Goal: Task Accomplishment & Management: Manage account settings

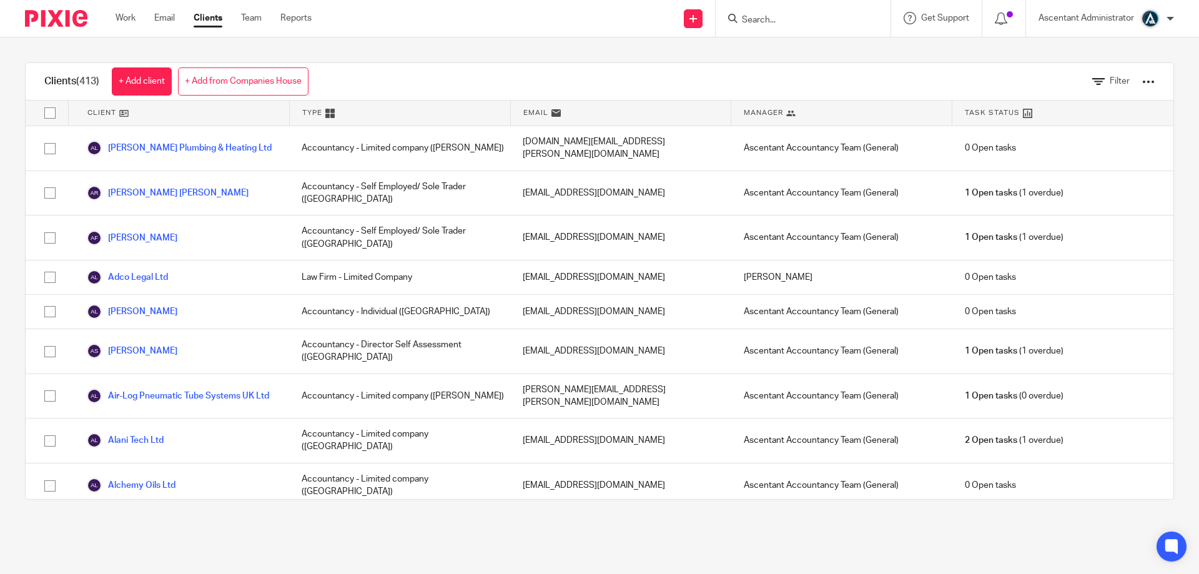
click at [770, 27] on div at bounding box center [803, 18] width 175 height 37
click at [760, 24] on input "Search" at bounding box center [797, 20] width 112 height 11
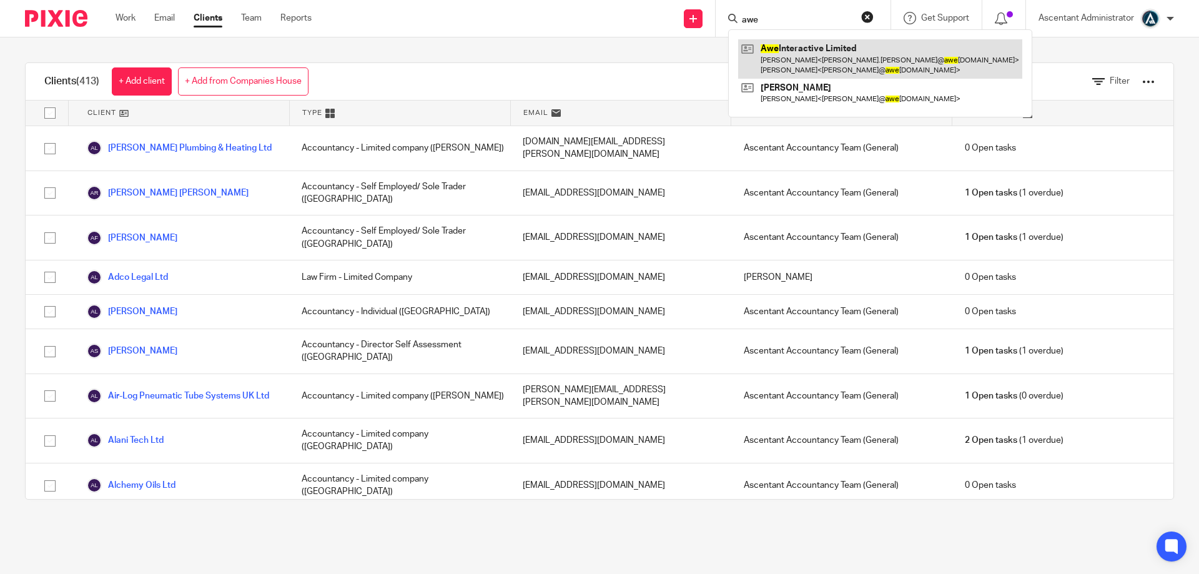
type input "awe"
click at [788, 51] on link at bounding box center [880, 58] width 284 height 39
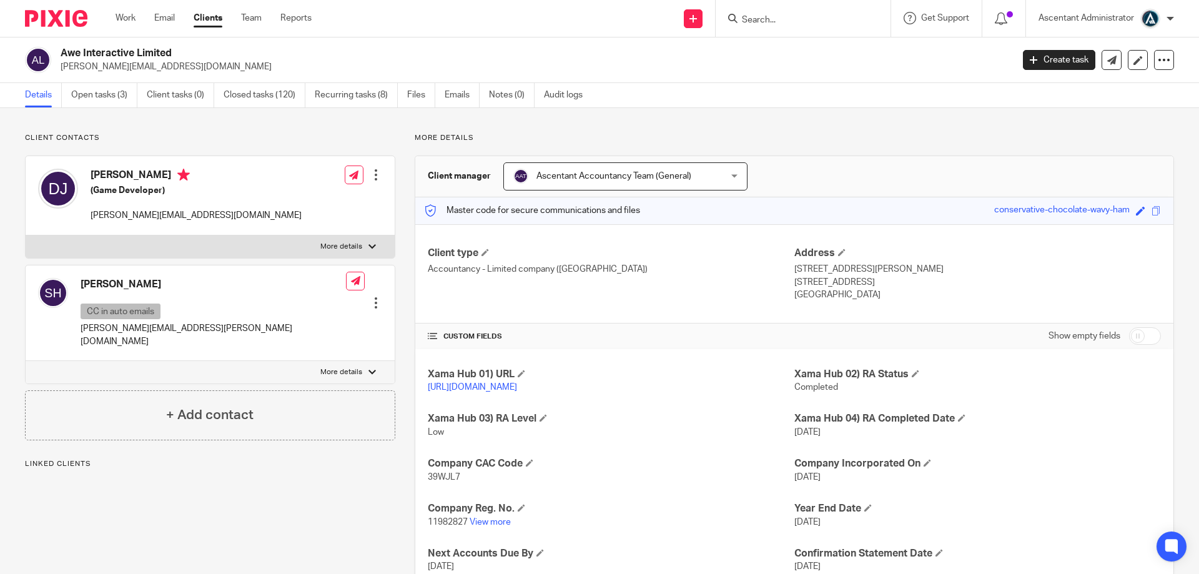
scroll to position [146, 0]
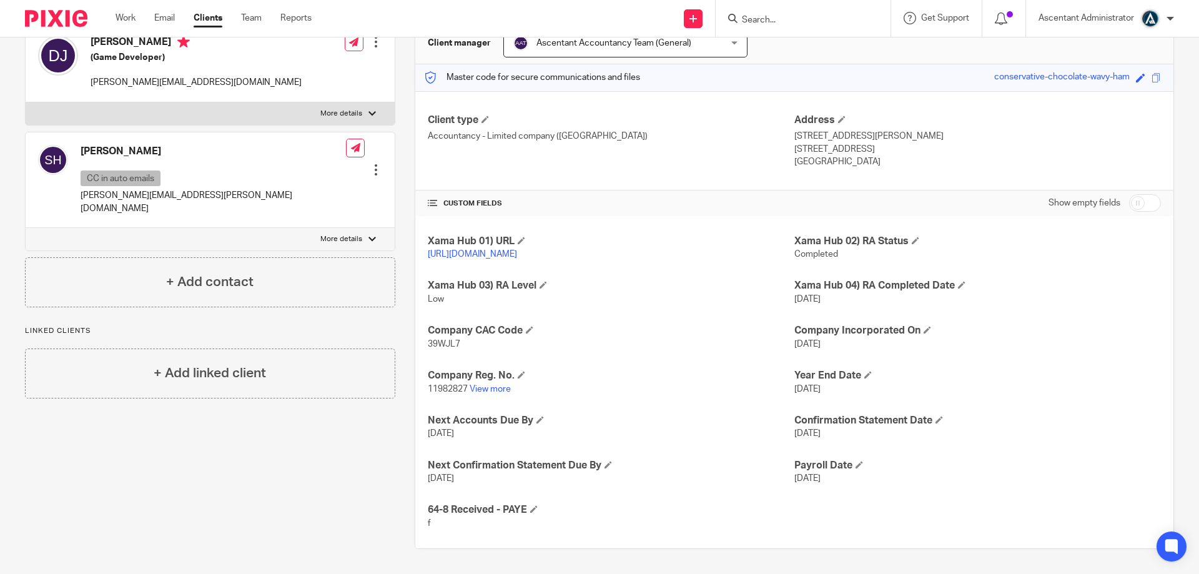
click at [1134, 194] on input "checkbox" at bounding box center [1145, 202] width 32 height 17
checkbox input "true"
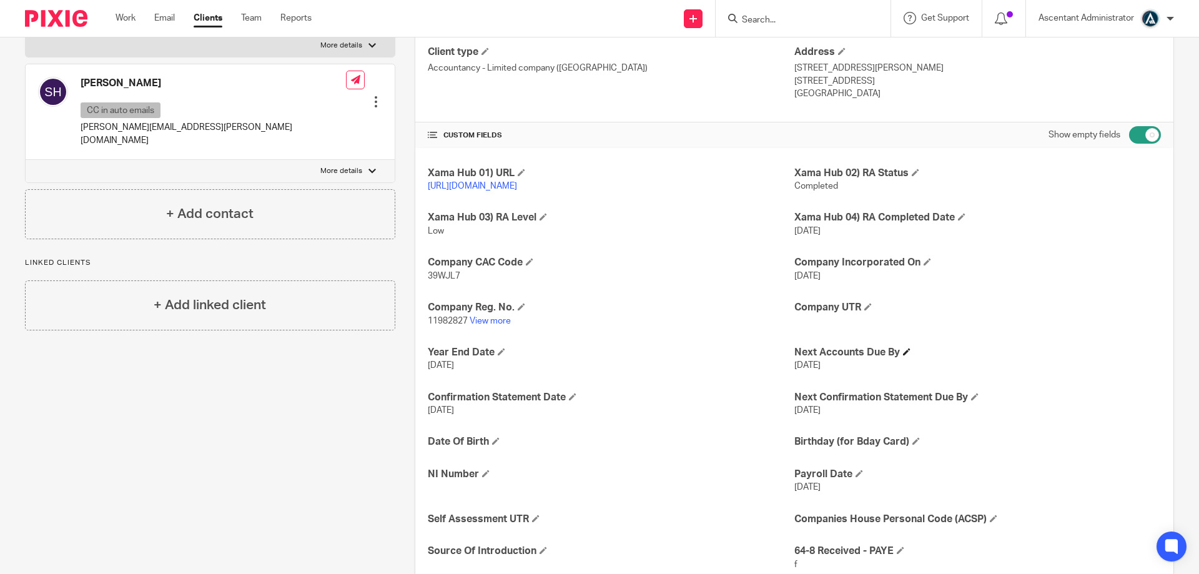
scroll to position [352, 0]
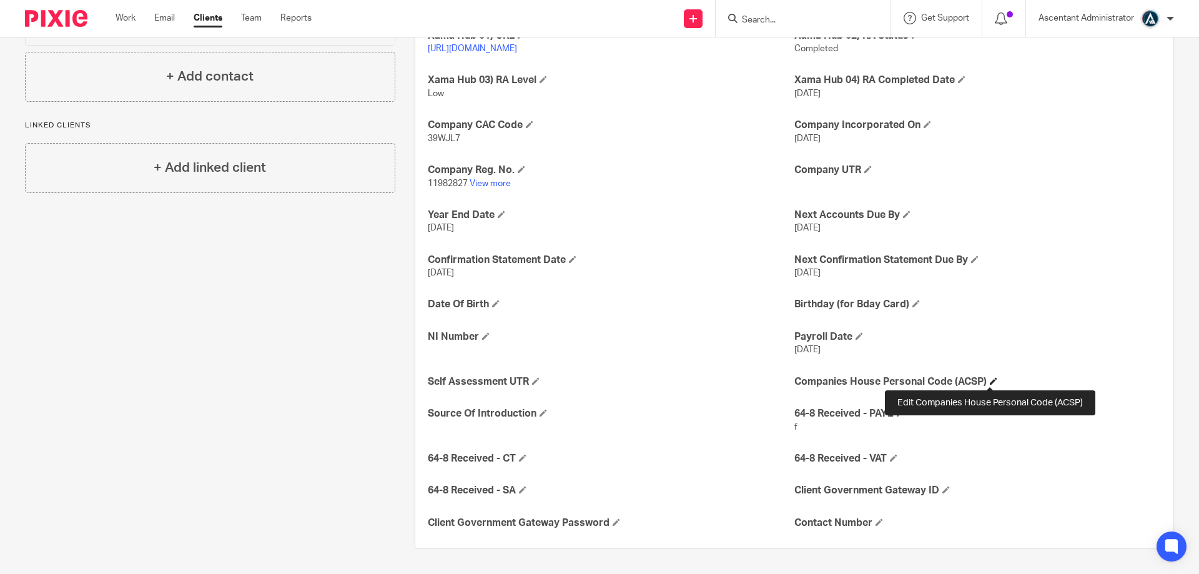
click at [990, 377] on span at bounding box center [993, 380] width 7 height 7
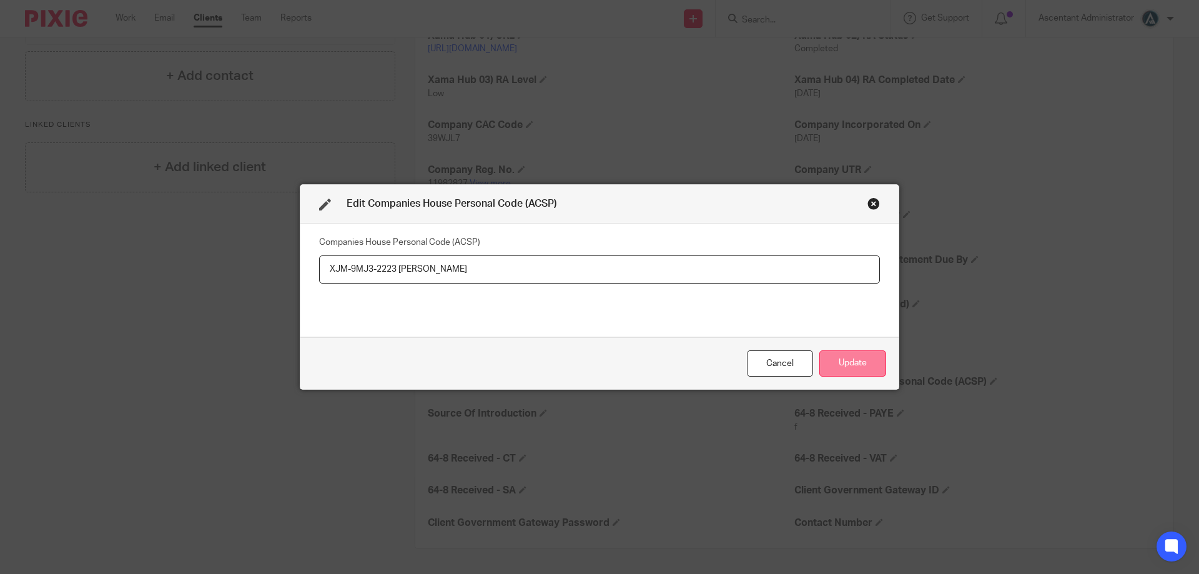
type input "XJM-9MJ3-2223 David Jones"
click at [849, 353] on button "Update" at bounding box center [853, 363] width 67 height 27
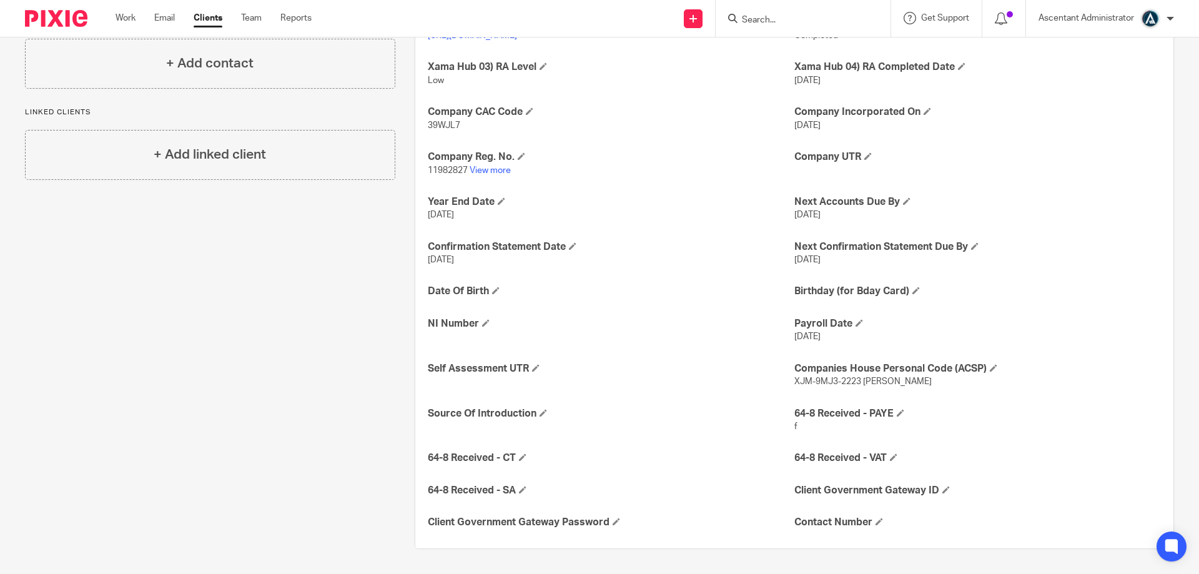
click at [770, 22] on input "Search" at bounding box center [797, 20] width 112 height 11
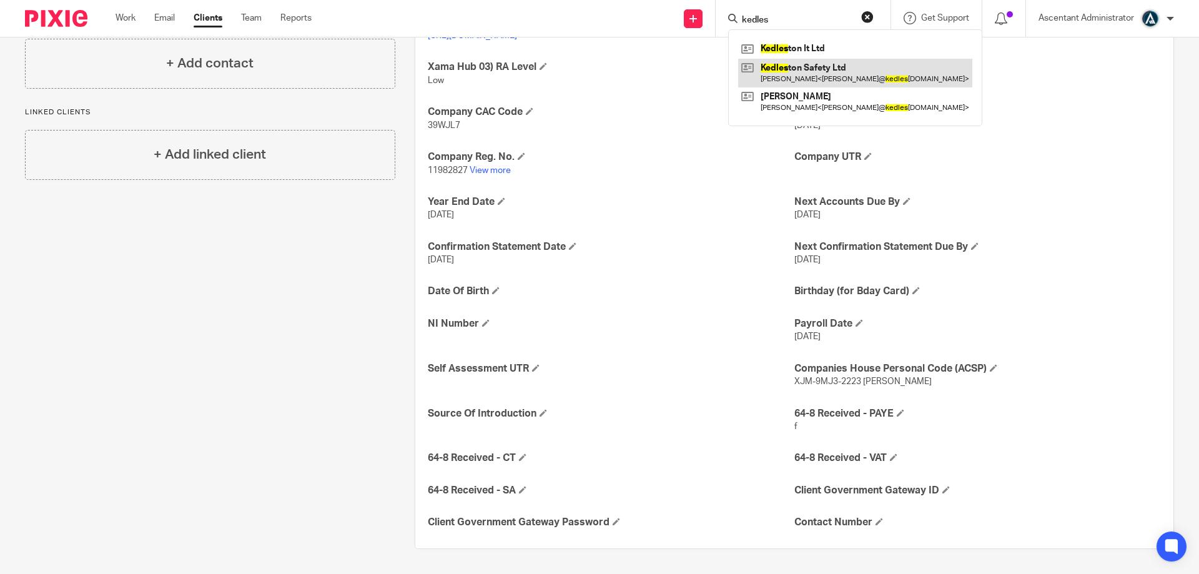
type input "kedles"
click at [812, 72] on link at bounding box center [855, 73] width 234 height 29
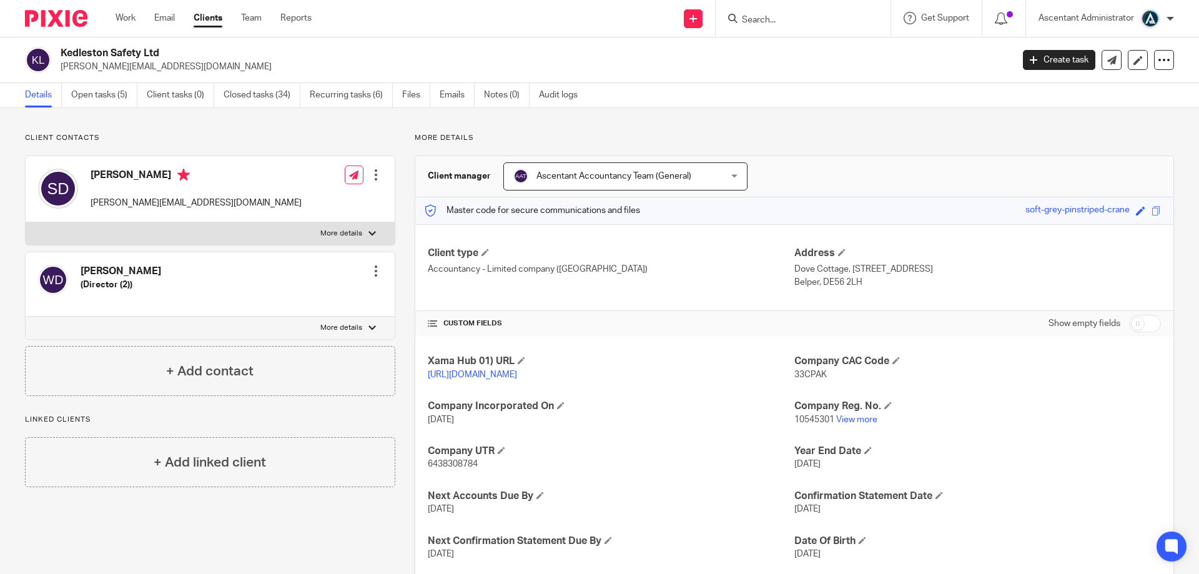
click at [1131, 319] on input "checkbox" at bounding box center [1145, 323] width 32 height 17
checkbox input "true"
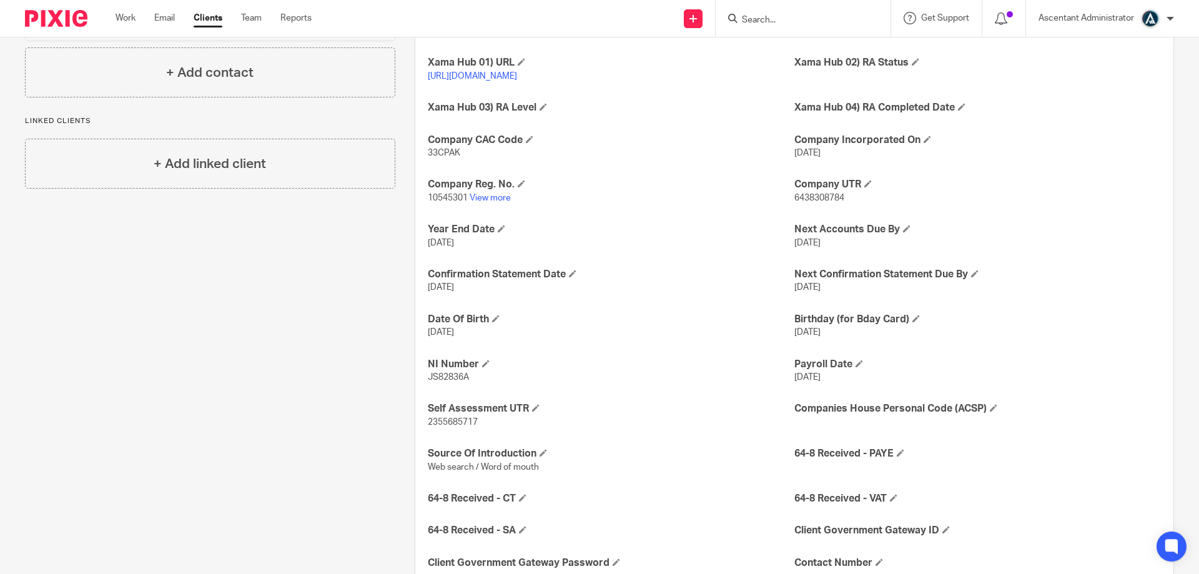
scroll to position [352, 0]
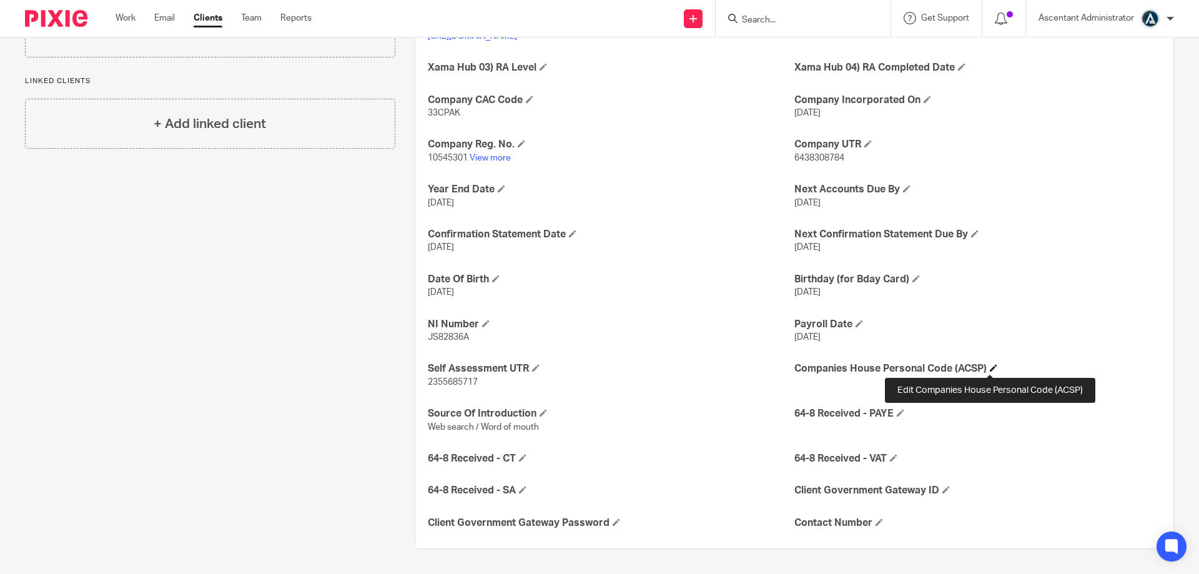
click at [990, 369] on span at bounding box center [993, 367] width 7 height 7
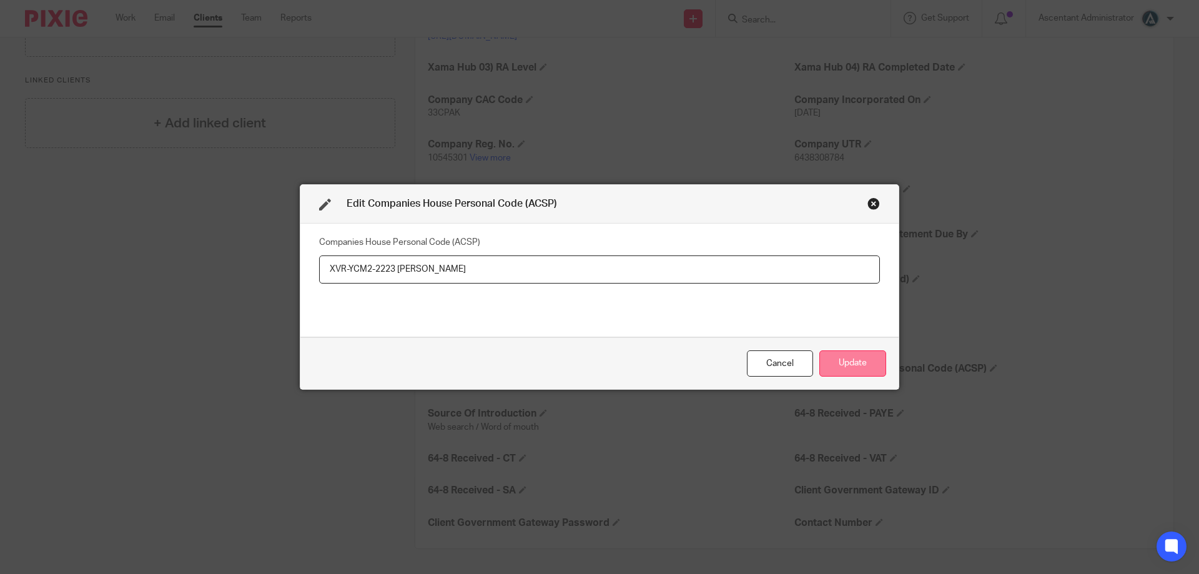
type input "XVR-YCM2-2223 Suzanne Dixon"
click at [847, 360] on button "Update" at bounding box center [853, 363] width 67 height 27
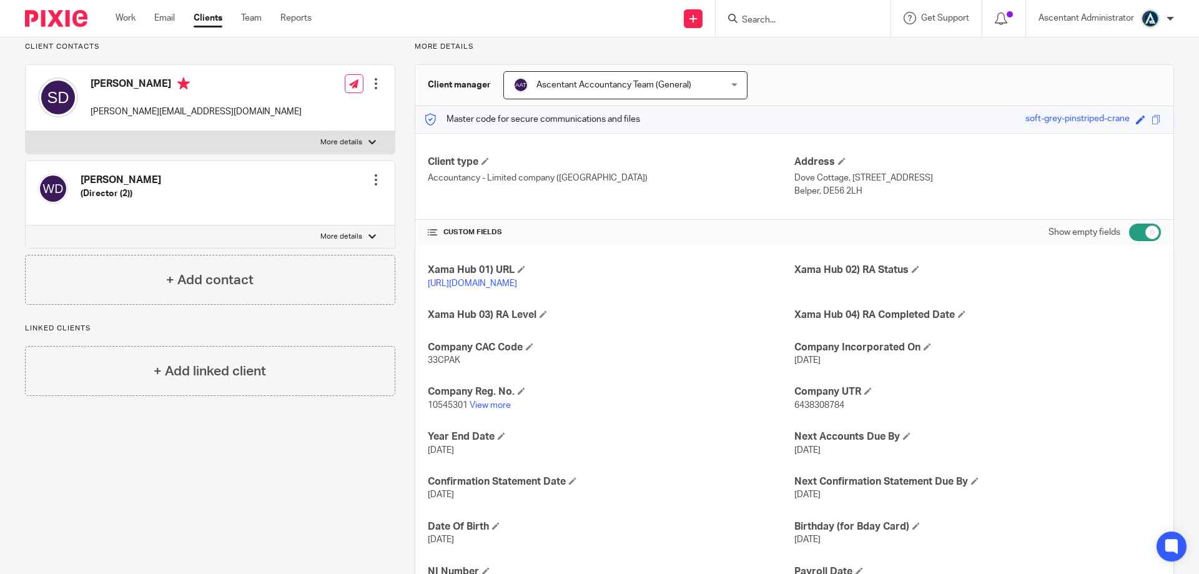
scroll to position [0, 0]
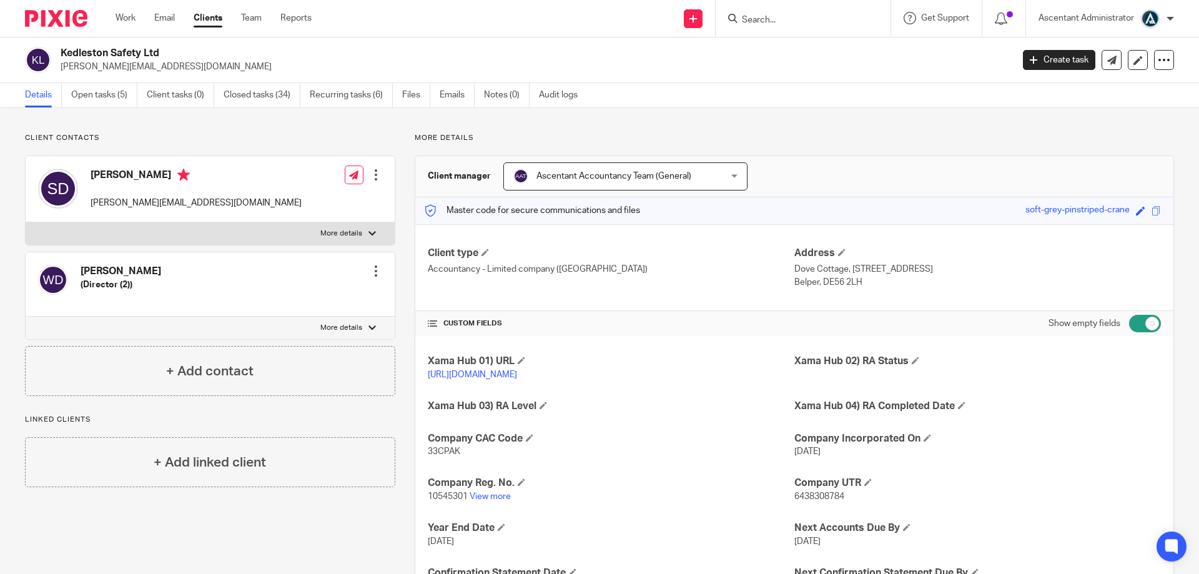
click at [751, 17] on input "Search" at bounding box center [797, 20] width 112 height 11
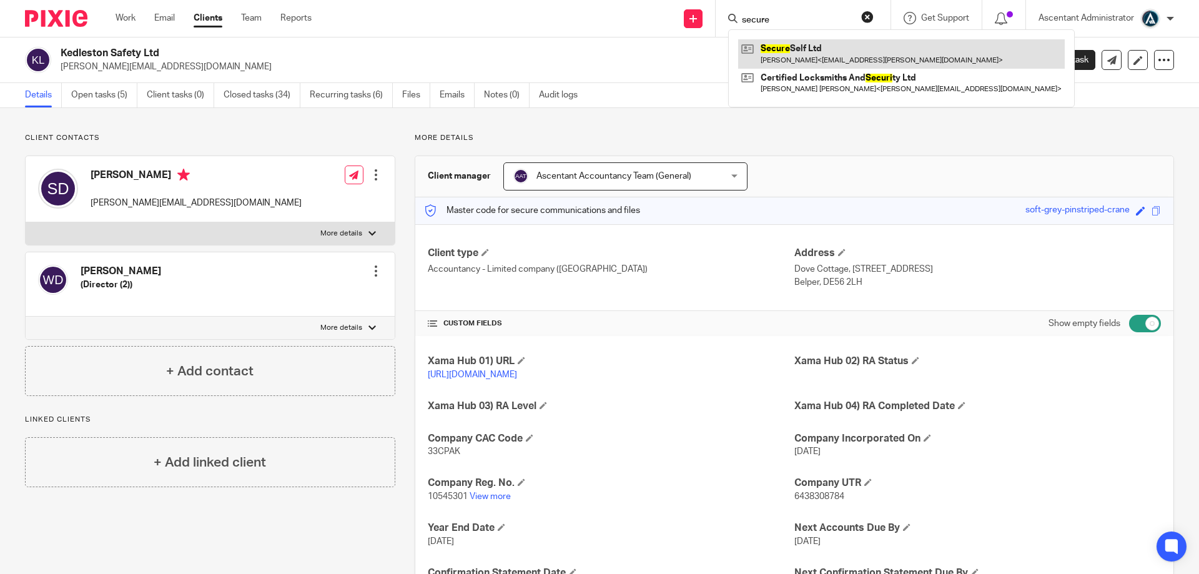
type input "secure"
click at [825, 49] on link at bounding box center [901, 53] width 327 height 29
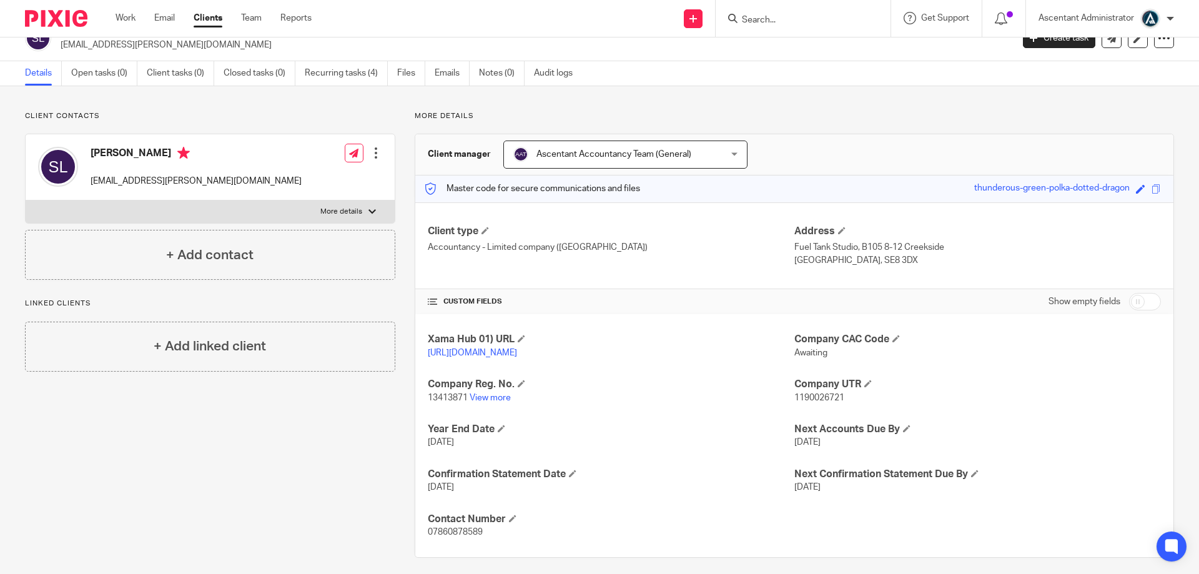
scroll to position [44, 0]
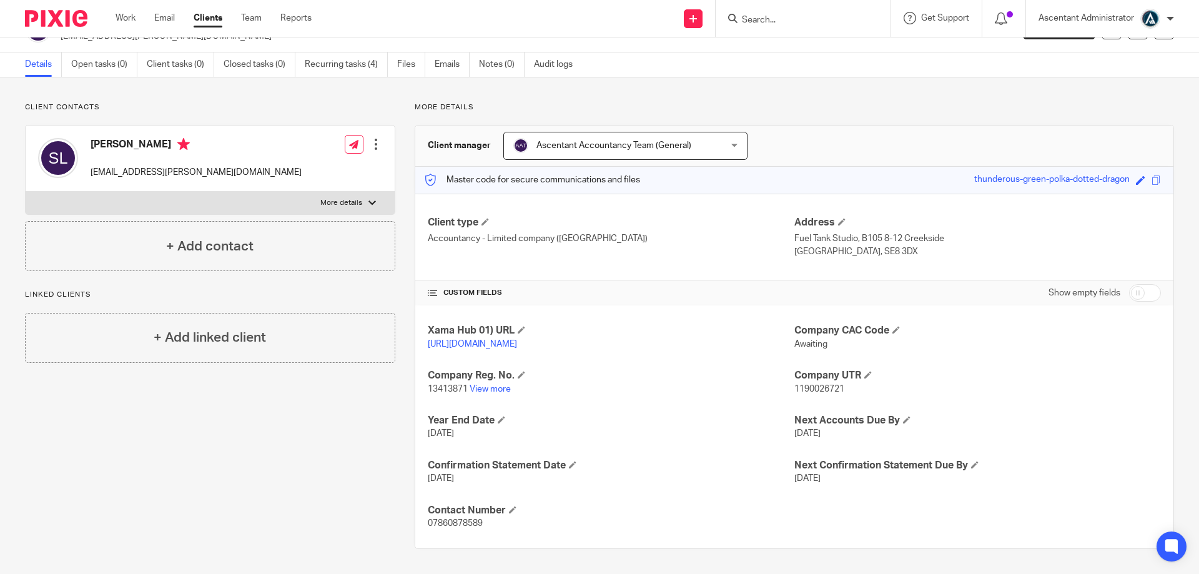
click at [1136, 287] on input "checkbox" at bounding box center [1145, 292] width 32 height 17
checkbox input "true"
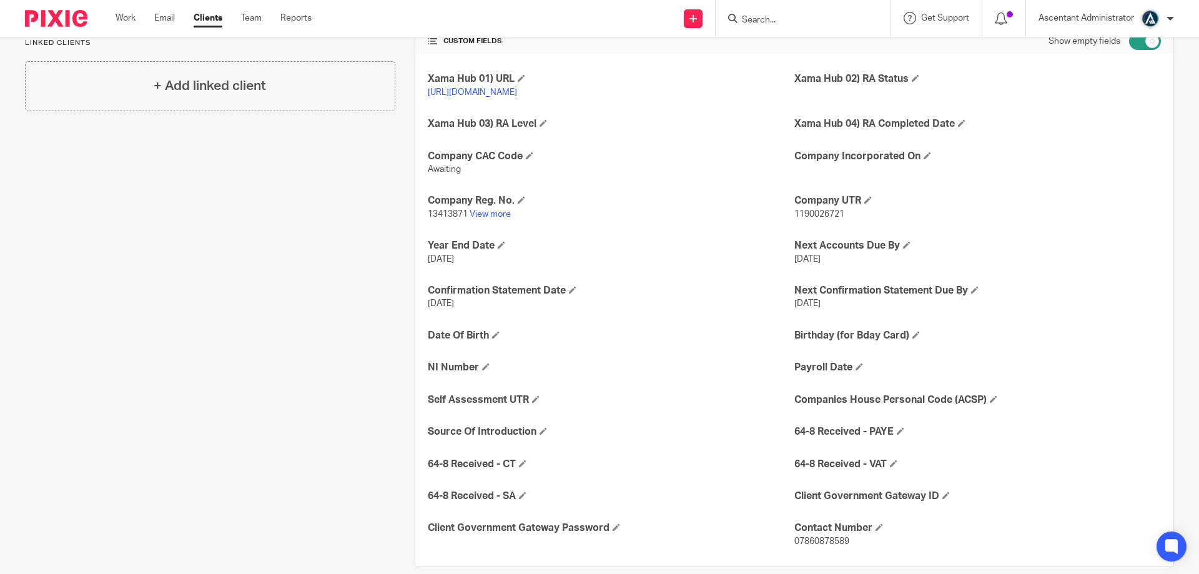
scroll to position [314, 0]
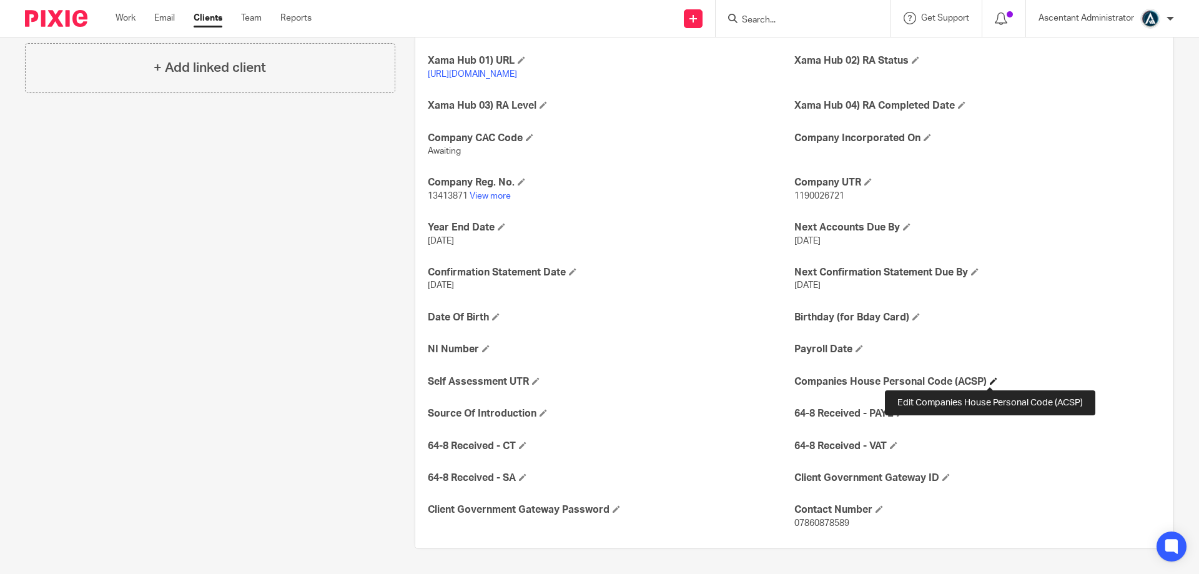
click at [990, 377] on span at bounding box center [993, 380] width 7 height 7
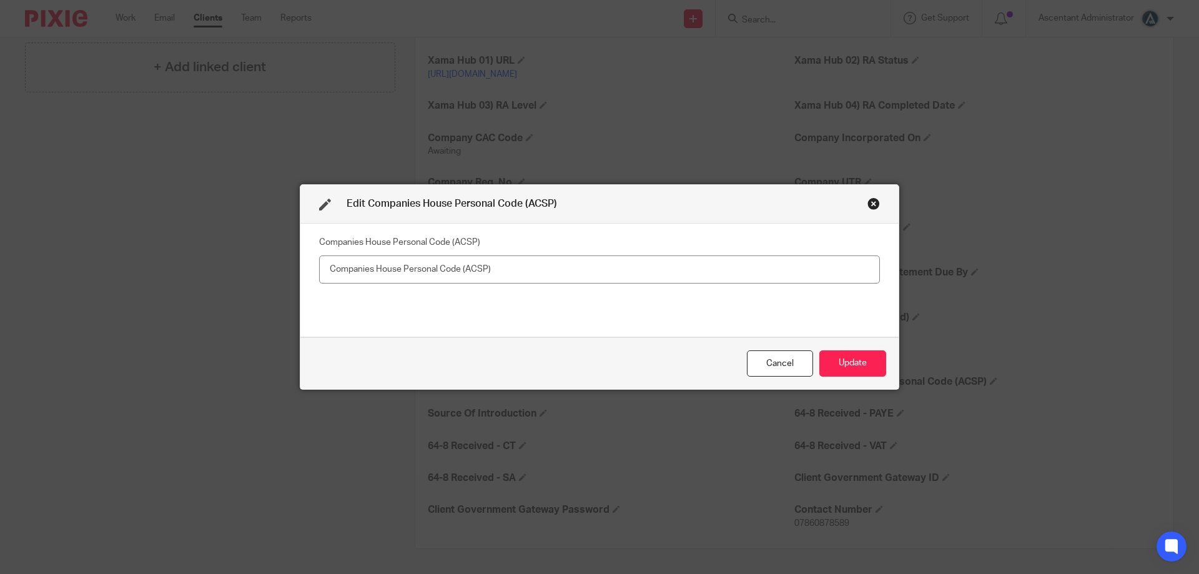
click at [485, 275] on input "text" at bounding box center [599, 269] width 561 height 28
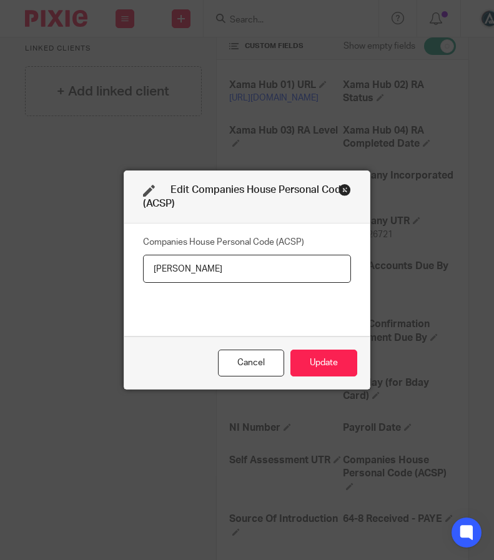
click at [221, 271] on input "[PERSON_NAME]" at bounding box center [247, 269] width 209 height 28
type input "Simon Lyne XW2-HFJ3-2223"
click at [314, 367] on button "Update" at bounding box center [323, 363] width 67 height 27
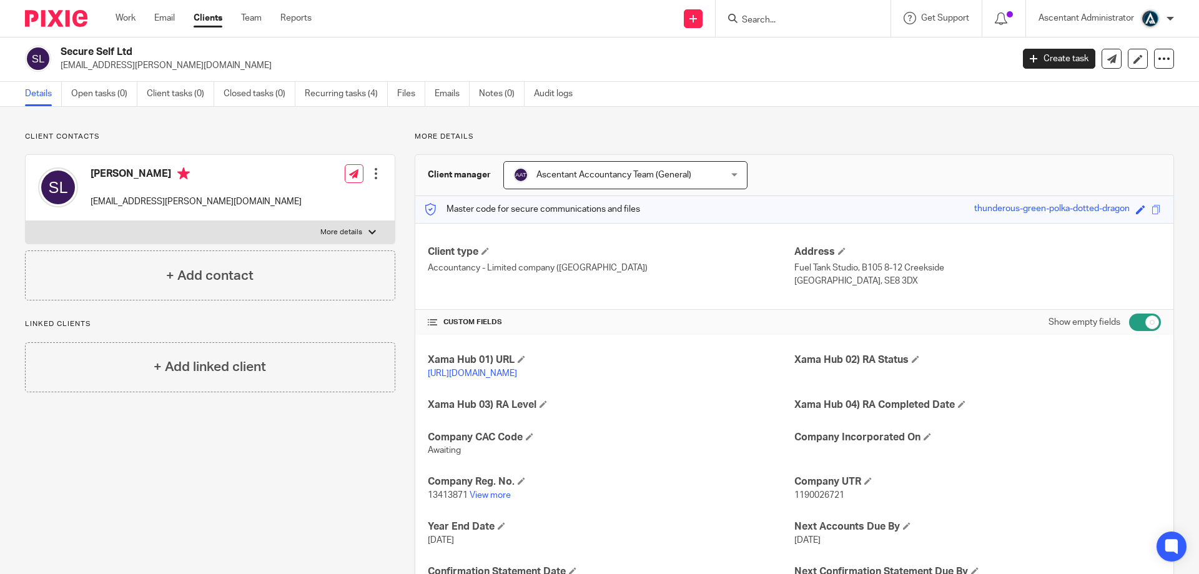
scroll to position [0, 0]
click at [773, 16] on input "Search" at bounding box center [797, 20] width 112 height 11
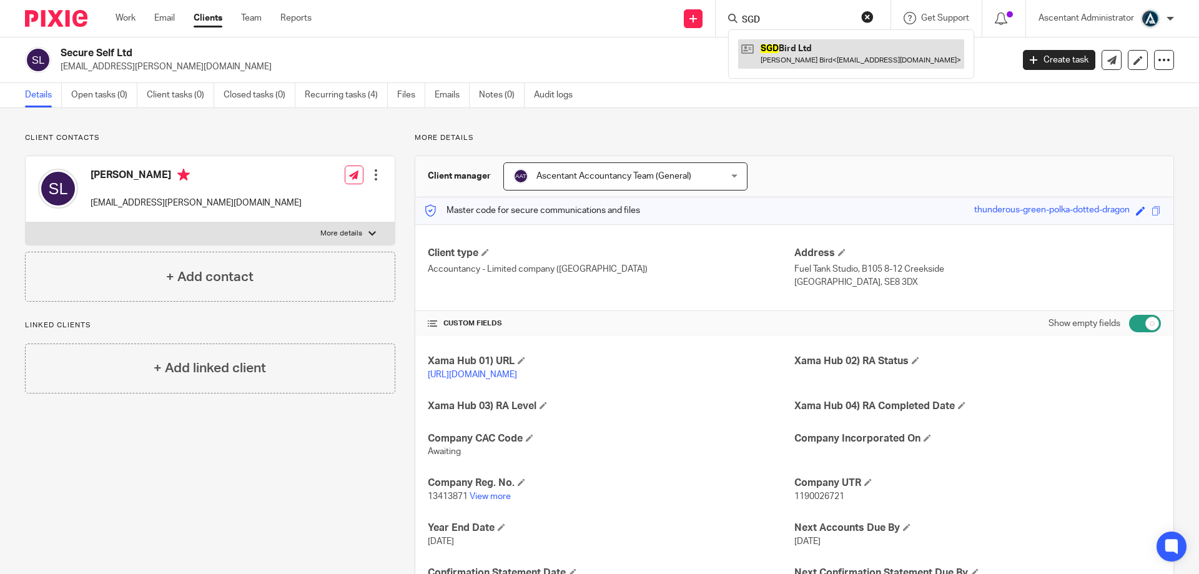
type input "SGD"
click at [780, 54] on link at bounding box center [851, 53] width 226 height 29
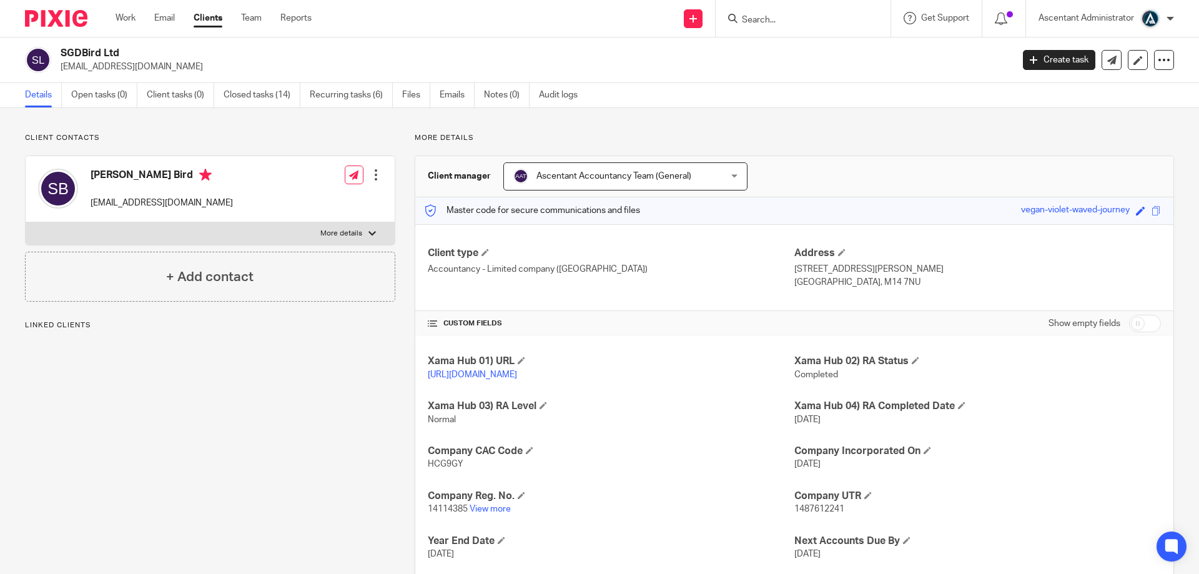
click at [1133, 325] on input "checkbox" at bounding box center [1145, 323] width 32 height 17
checkbox input "true"
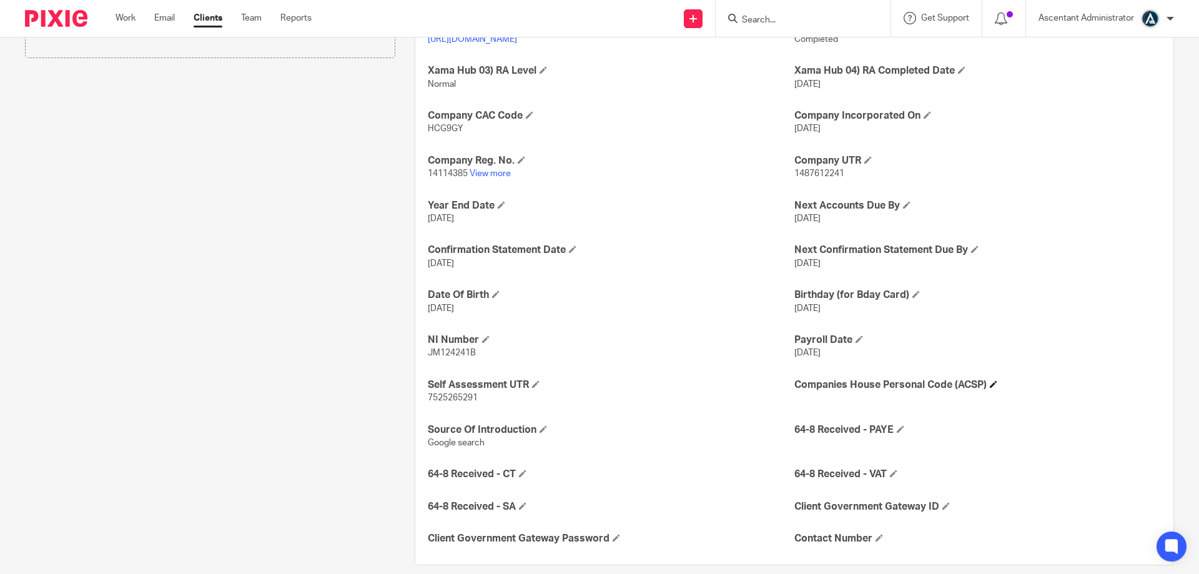
scroll to position [364, 0]
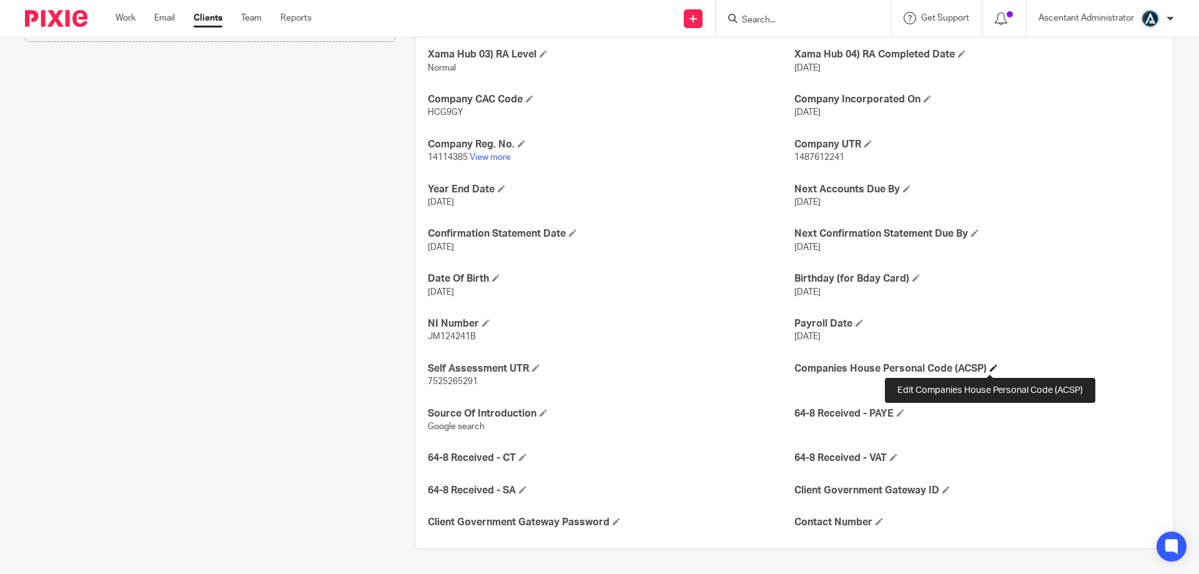
click at [990, 371] on span at bounding box center [993, 367] width 7 height 7
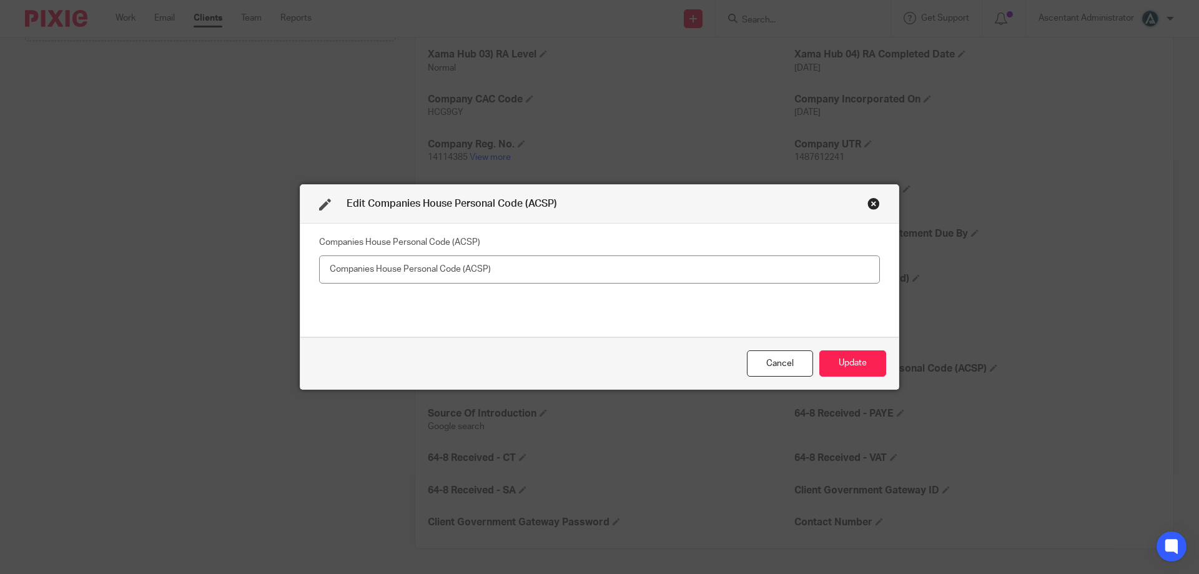
click at [484, 274] on input "text" at bounding box center [599, 269] width 561 height 28
type input "XLS-8FJ3-2223 Steven Bird"
click at [859, 379] on div "Cancel Update" at bounding box center [599, 363] width 598 height 52
click at [853, 367] on button "Update" at bounding box center [853, 363] width 67 height 27
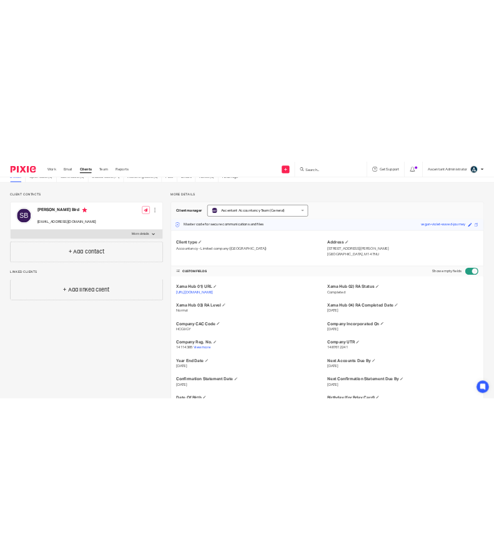
scroll to position [0, 0]
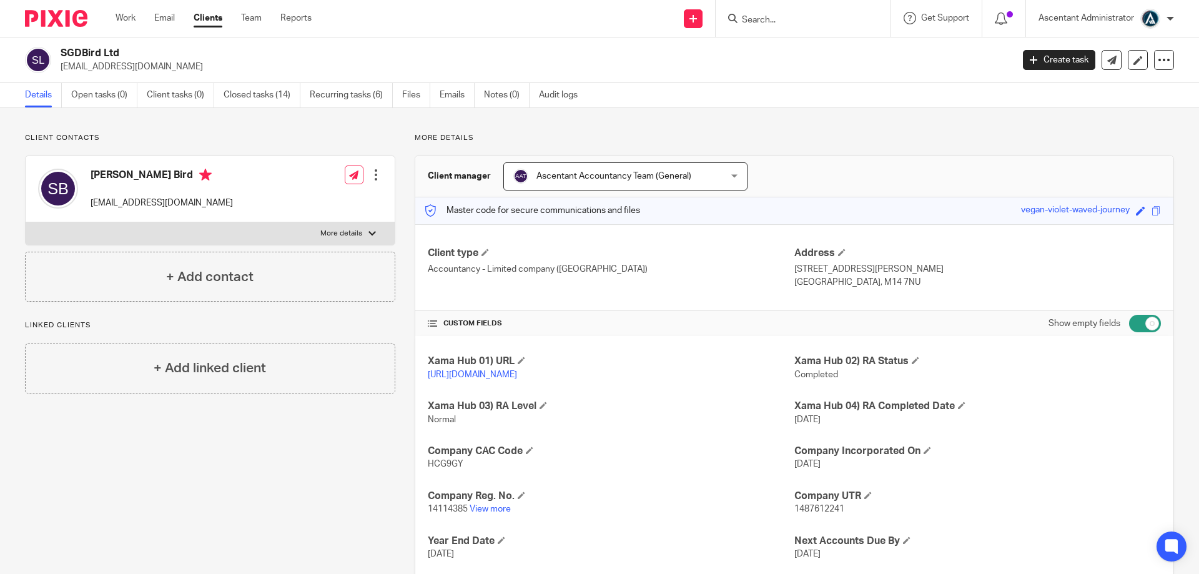
click at [765, 21] on input "Search" at bounding box center [797, 20] width 112 height 11
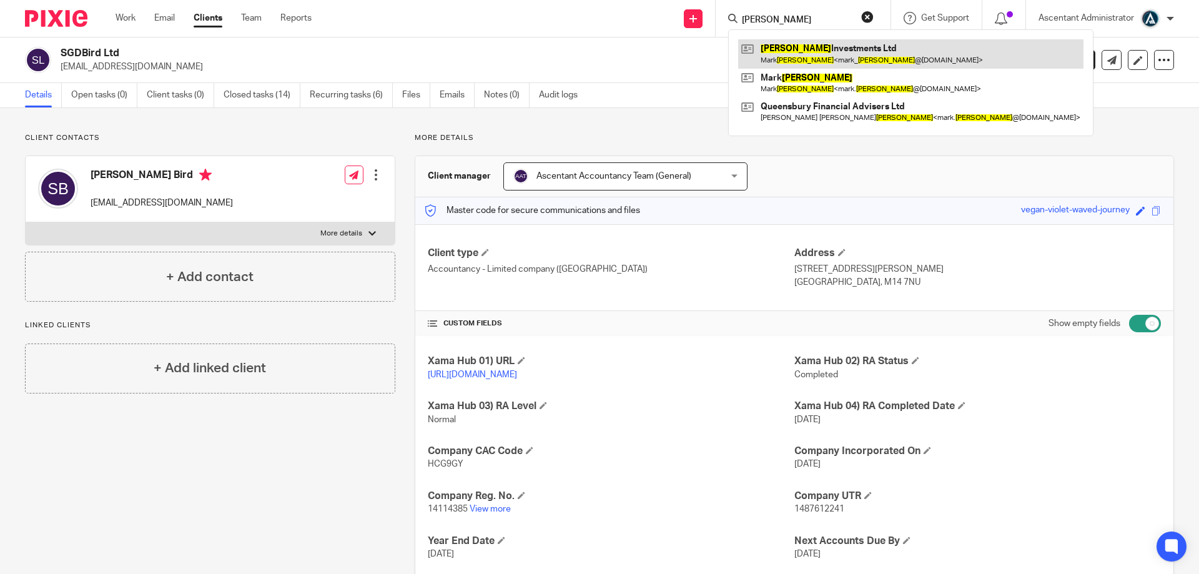
type input "bidwell"
click at [832, 55] on link at bounding box center [910, 53] width 345 height 29
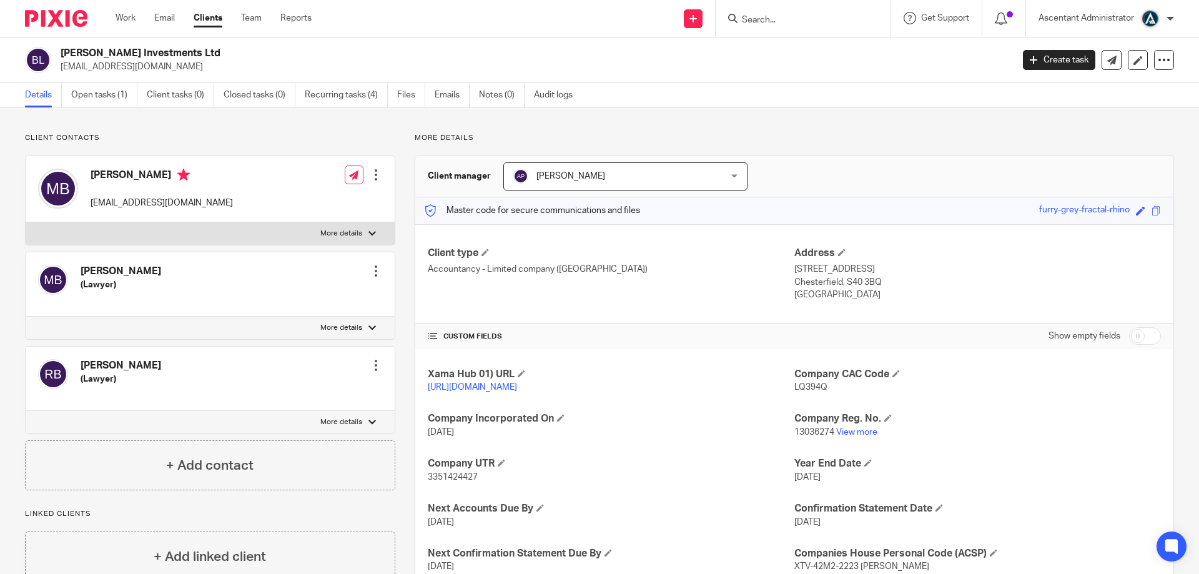
click at [537, 21] on input "Search" at bounding box center [797, 20] width 112 height 11
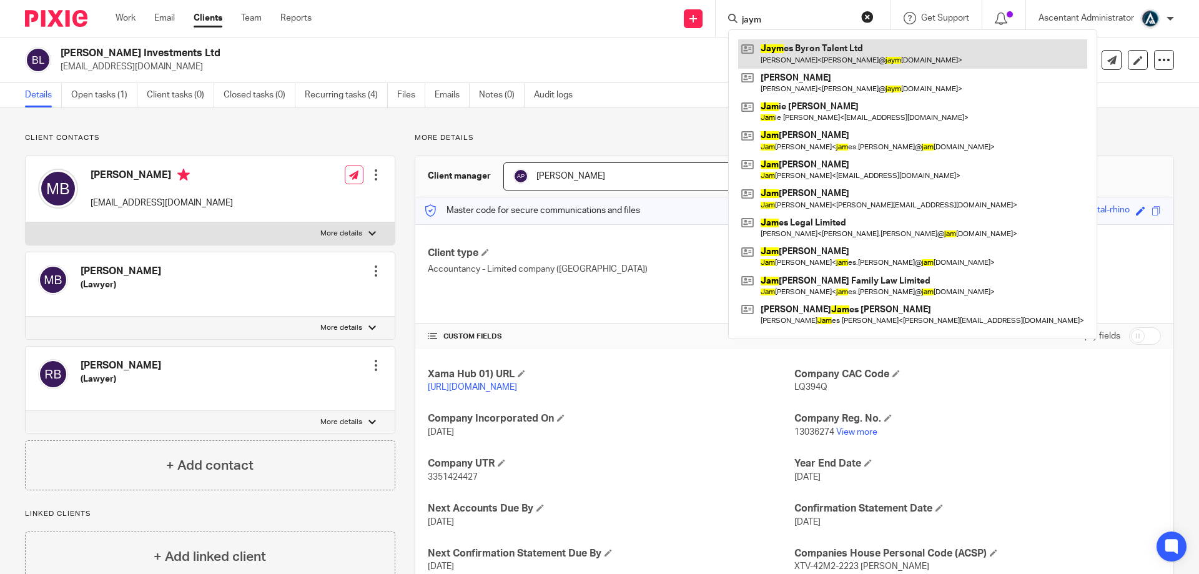
click at [537, 58] on link at bounding box center [912, 53] width 349 height 29
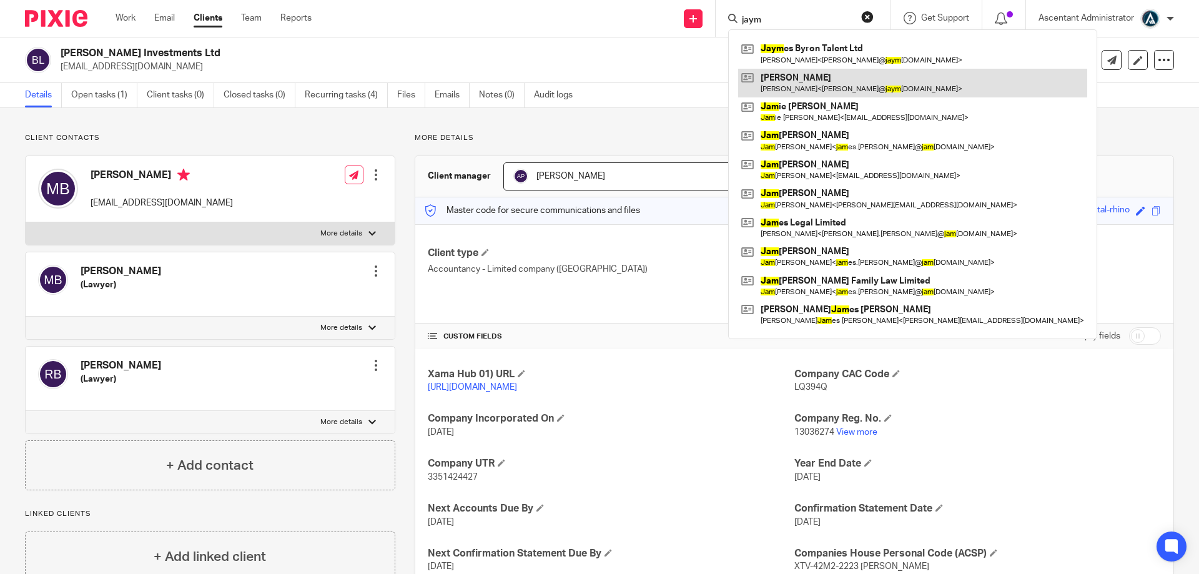
click at [537, 80] on link at bounding box center [912, 83] width 349 height 29
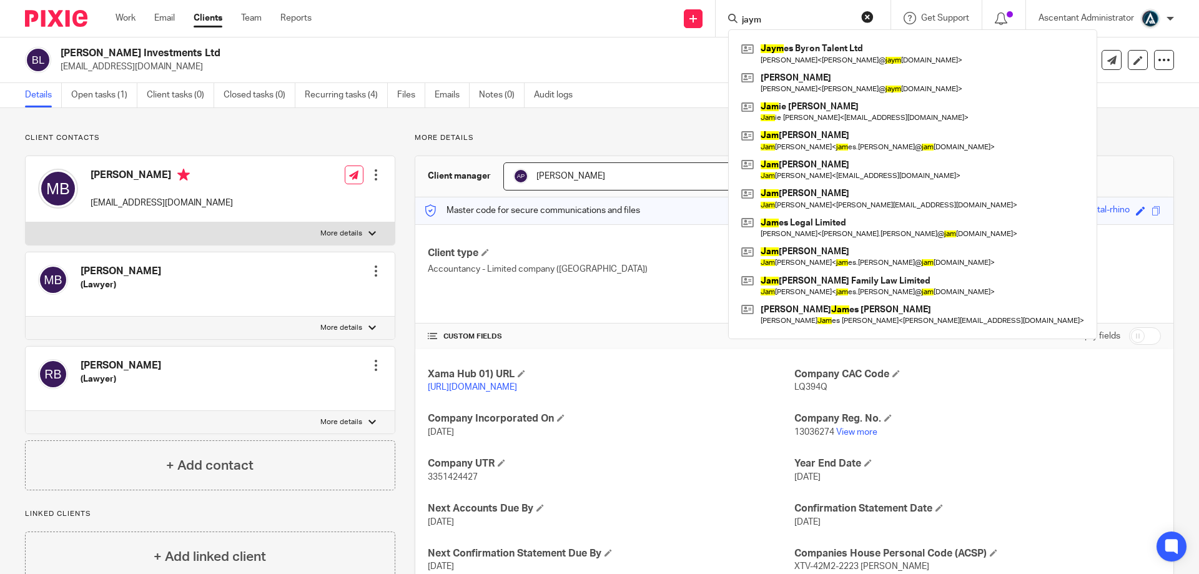
click at [537, 19] on input "jaym" at bounding box center [797, 20] width 112 height 11
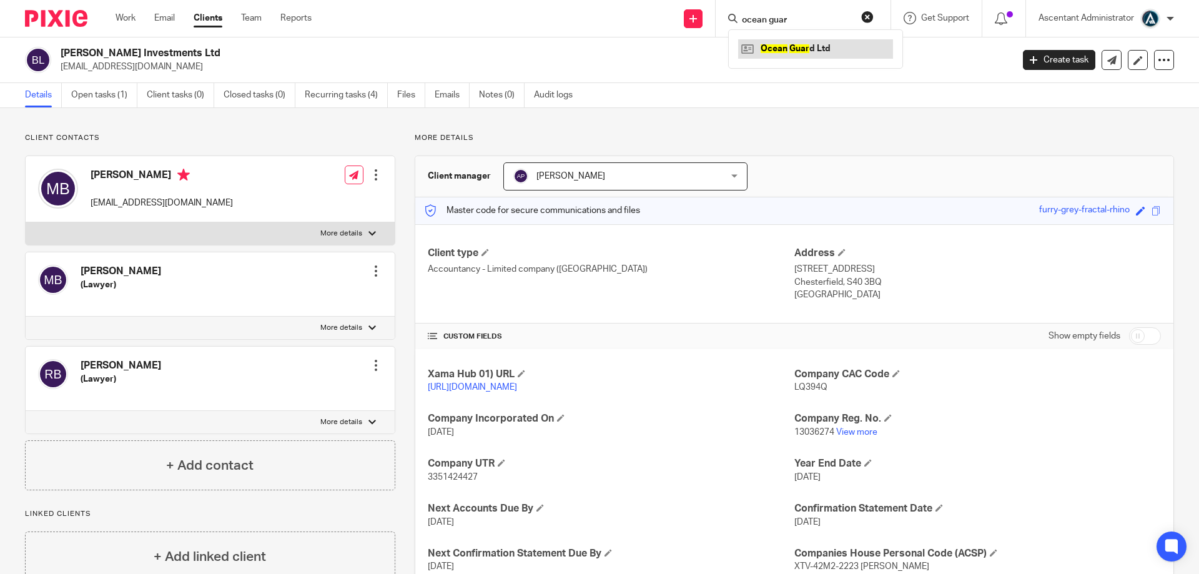
type input "ocean guar"
click at [537, 42] on link at bounding box center [815, 48] width 155 height 19
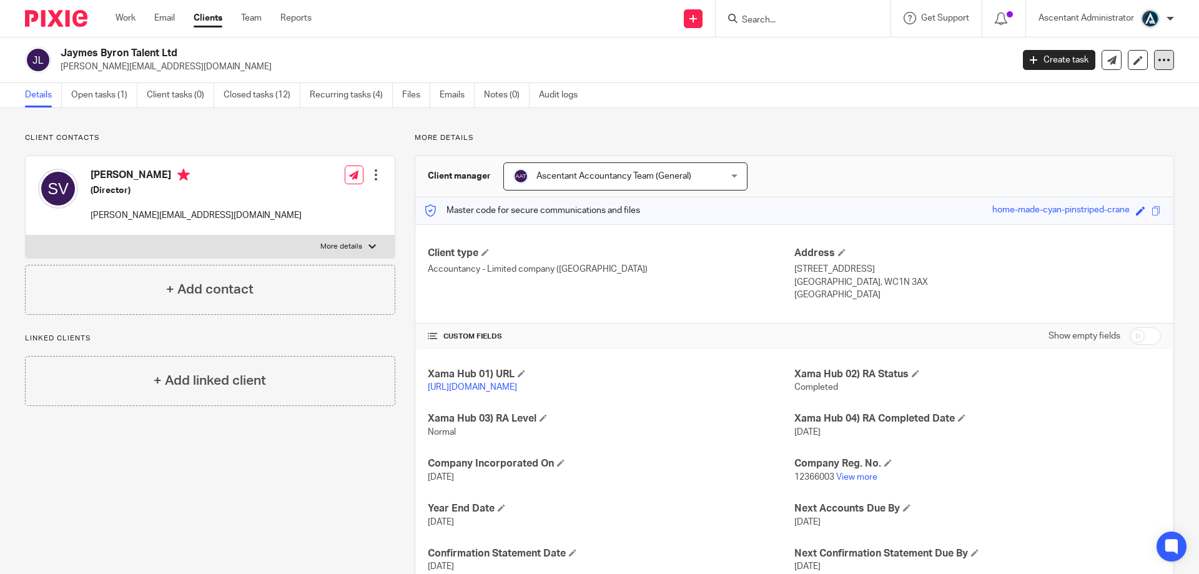
click at [1158, 61] on icon at bounding box center [1164, 60] width 12 height 12
click at [1086, 145] on button "Archive client" at bounding box center [1087, 145] width 138 height 16
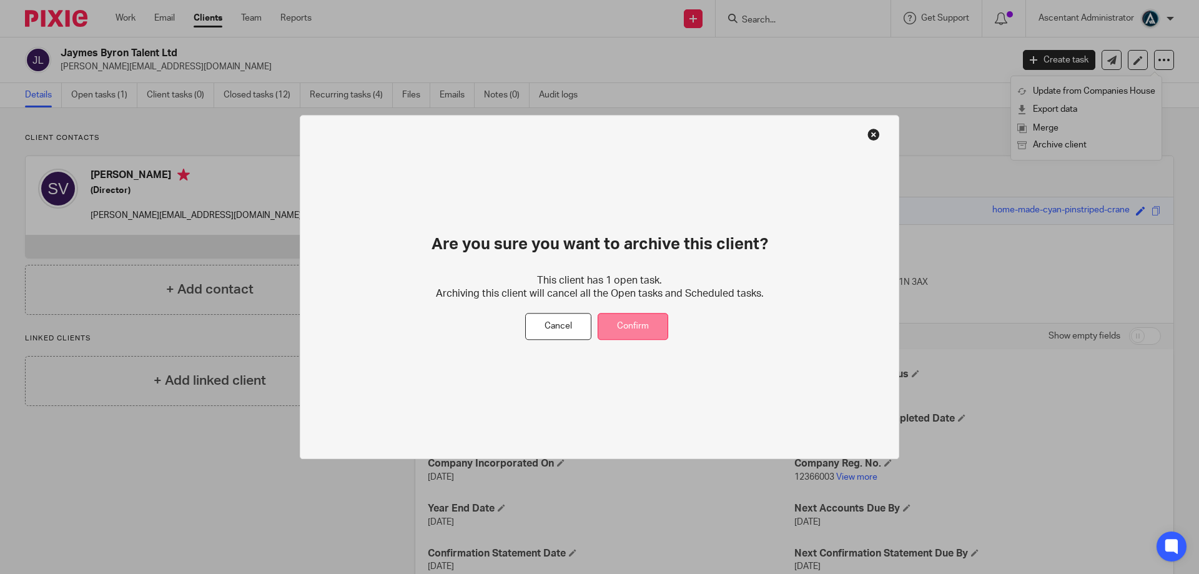
click at [660, 325] on button "Confirm" at bounding box center [633, 327] width 71 height 27
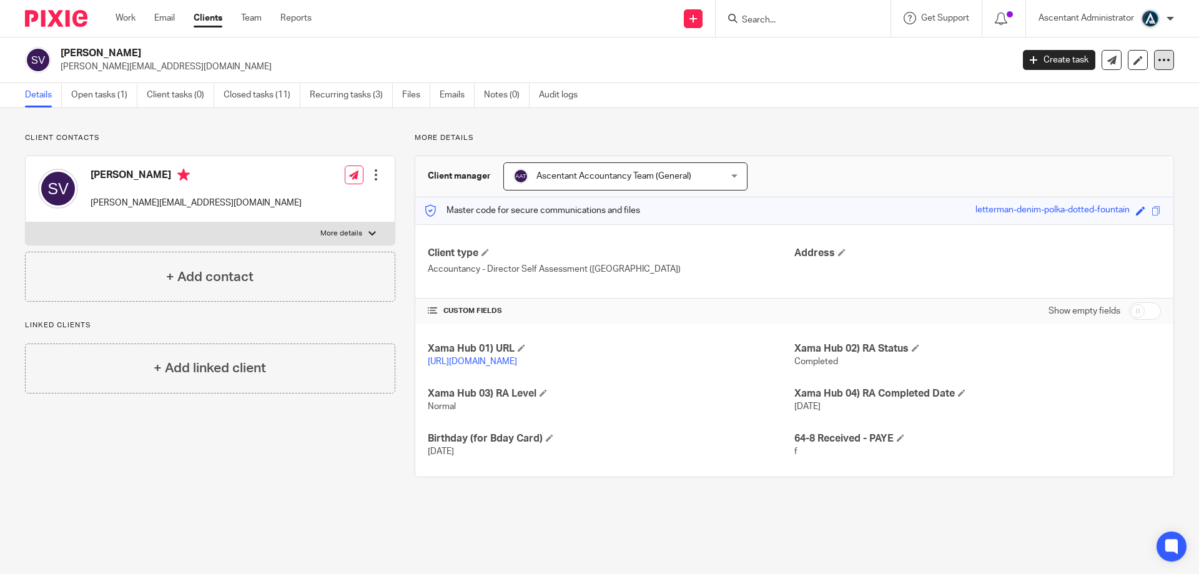
click at [1158, 66] on icon at bounding box center [1164, 60] width 12 height 12
click at [1091, 138] on button "Archive client" at bounding box center [1087, 145] width 138 height 16
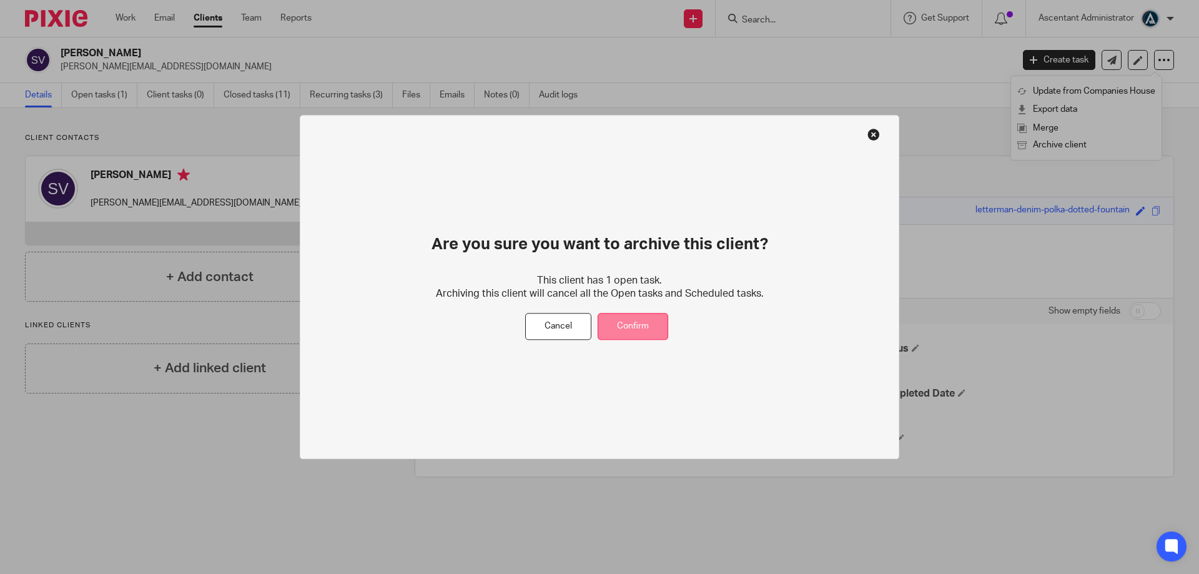
click at [666, 315] on button "Confirm" at bounding box center [633, 327] width 71 height 27
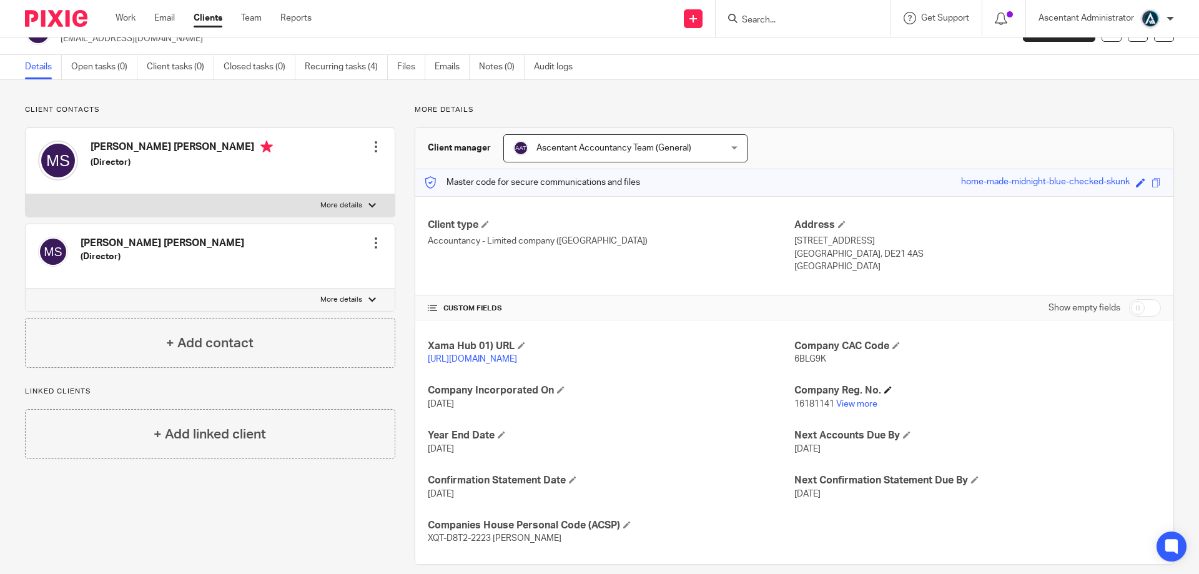
scroll to position [44, 0]
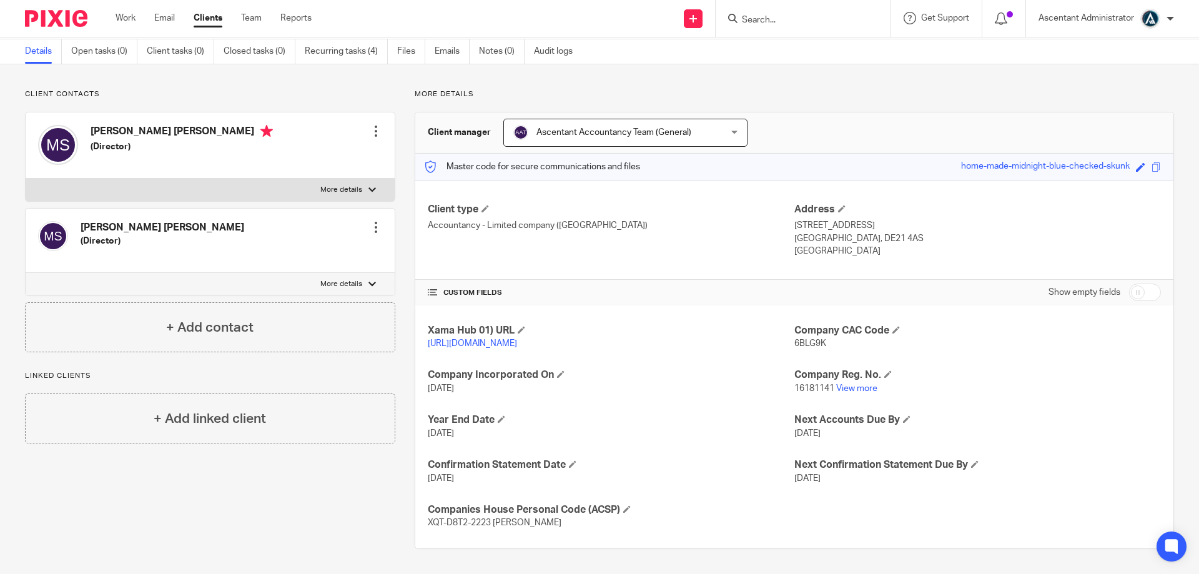
click at [1129, 292] on input "checkbox" at bounding box center [1145, 292] width 32 height 17
checkbox input "true"
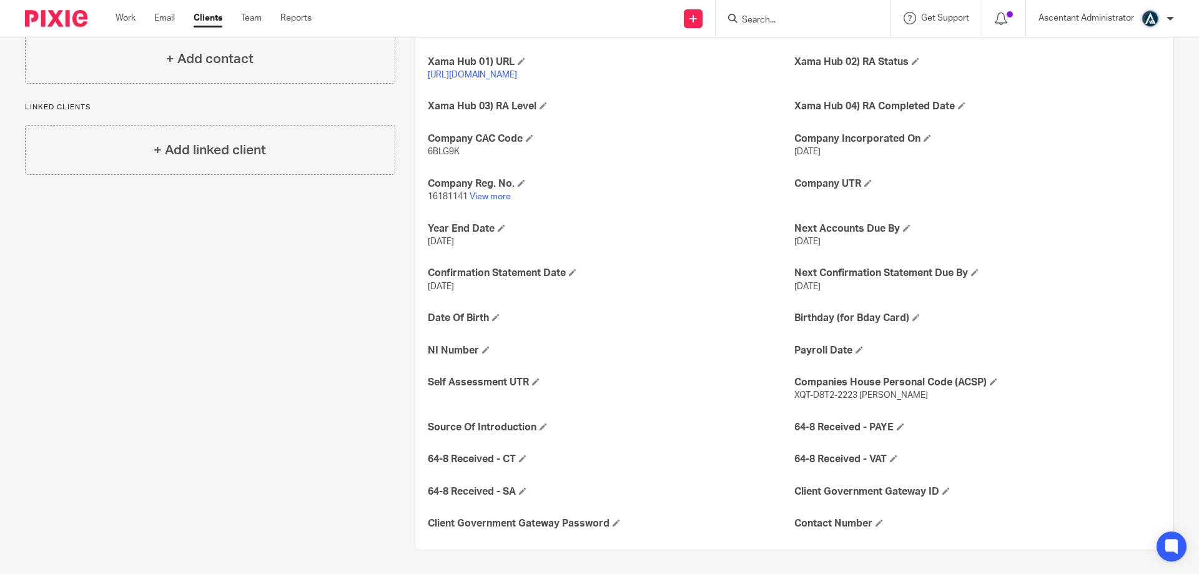
scroll to position [314, 0]
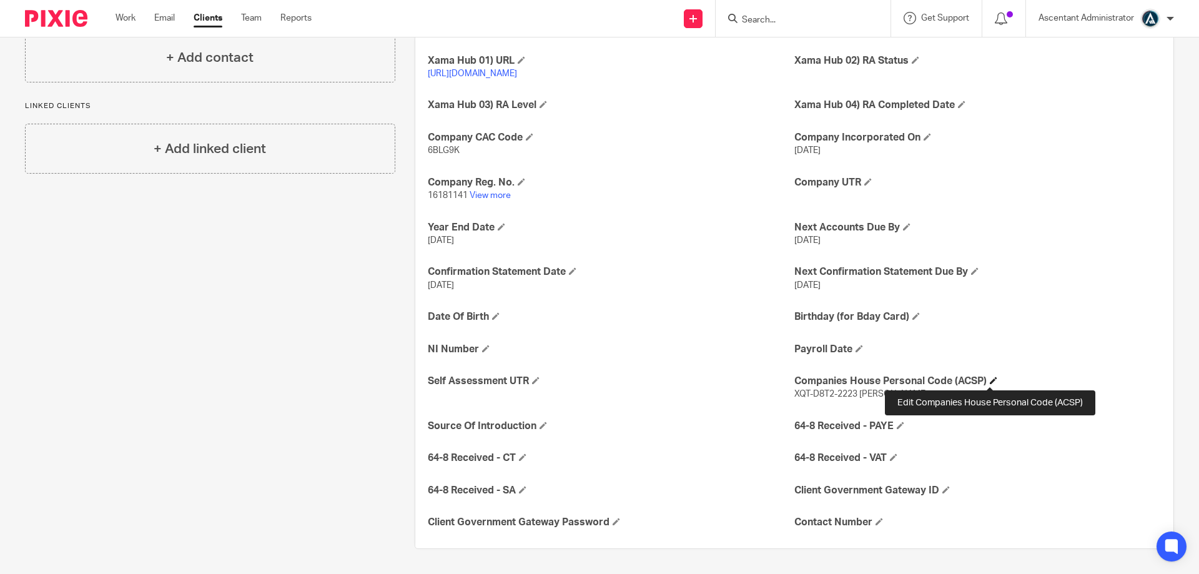
click at [990, 377] on span at bounding box center [993, 380] width 7 height 7
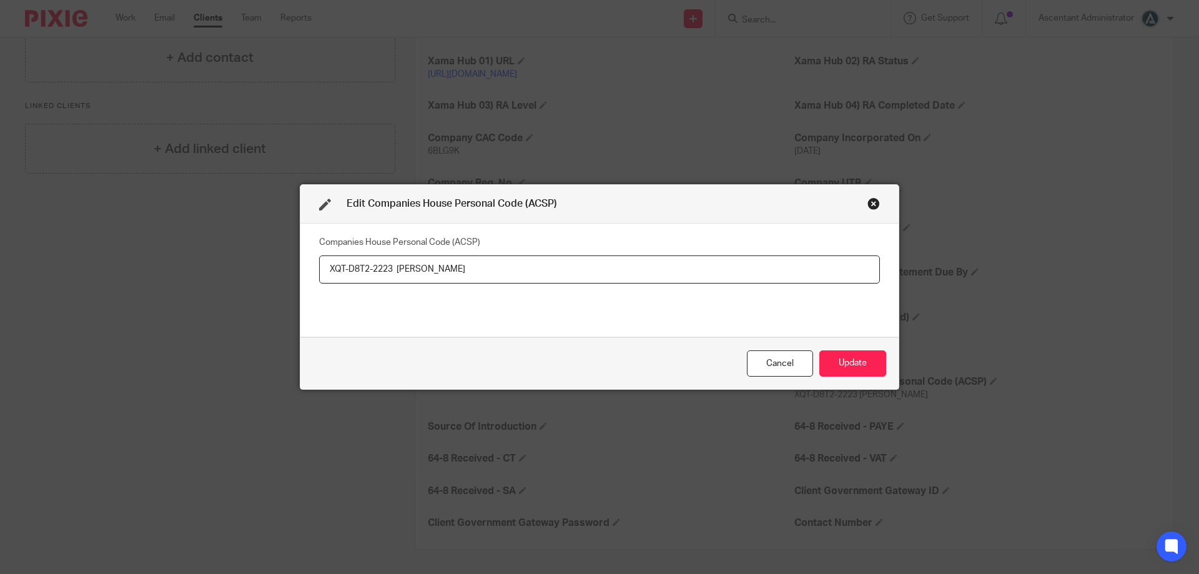
click at [517, 266] on input "XQT-D8T2-2223 Mackenzie Sargeant" at bounding box center [599, 269] width 561 height 28
click at [621, 266] on input "XQT-D8T2-2223 Mackenzie Sargeant /" at bounding box center [599, 269] width 561 height 28
paste input "Mackenzie Sargeant: XQT-D8T2-2223 Michael Sweet : XPH-XCF3-2223"
click at [632, 265] on input "XQT-D8T2-2223 Mackenzie Sargeant / Mackenzie Sargeant: XQT-D8T2-2223 Michael Sw…" at bounding box center [599, 269] width 561 height 28
type input "XQT-D8T2-2223 Mackenzie Sargeant / Mackenzie Sargeant: XQT-D8T2-2223 /Michael S…"
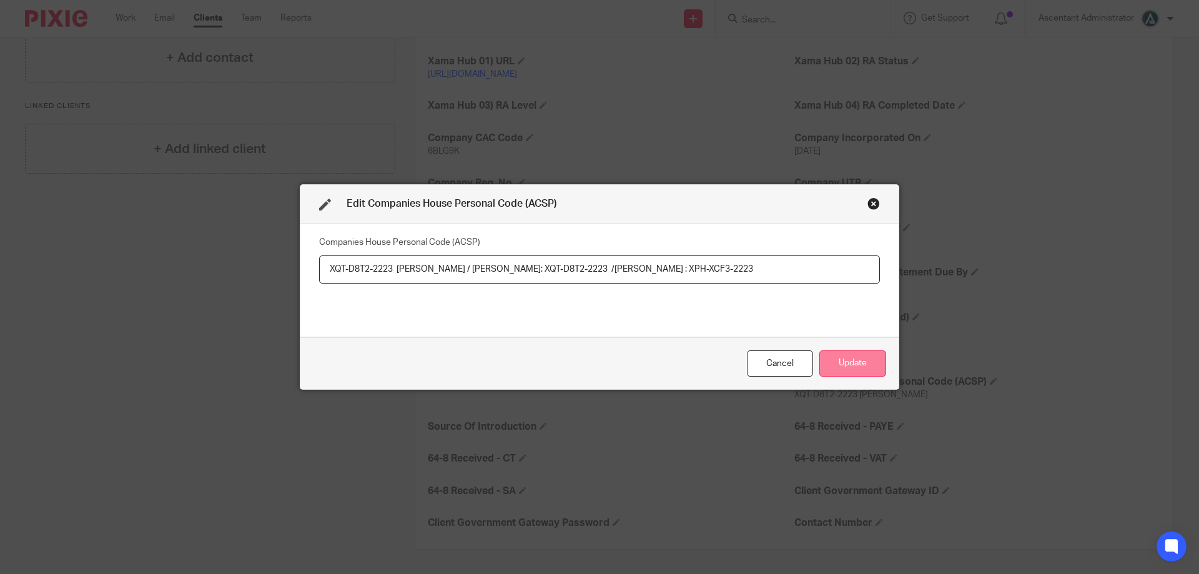
click at [852, 366] on button "Update" at bounding box center [853, 363] width 67 height 27
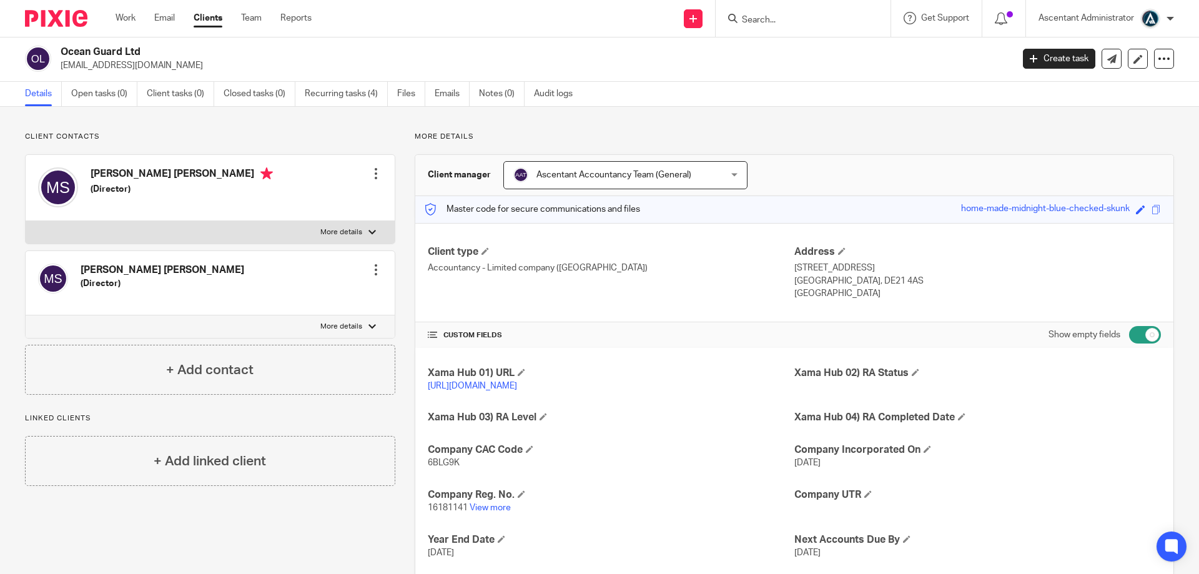
scroll to position [0, 0]
drag, startPoint x: 773, startPoint y: 11, endPoint x: 770, endPoint y: 21, distance: 10.1
click at [773, 16] on form at bounding box center [807, 19] width 133 height 16
click at [769, 24] on input "Search" at bounding box center [797, 20] width 112 height 11
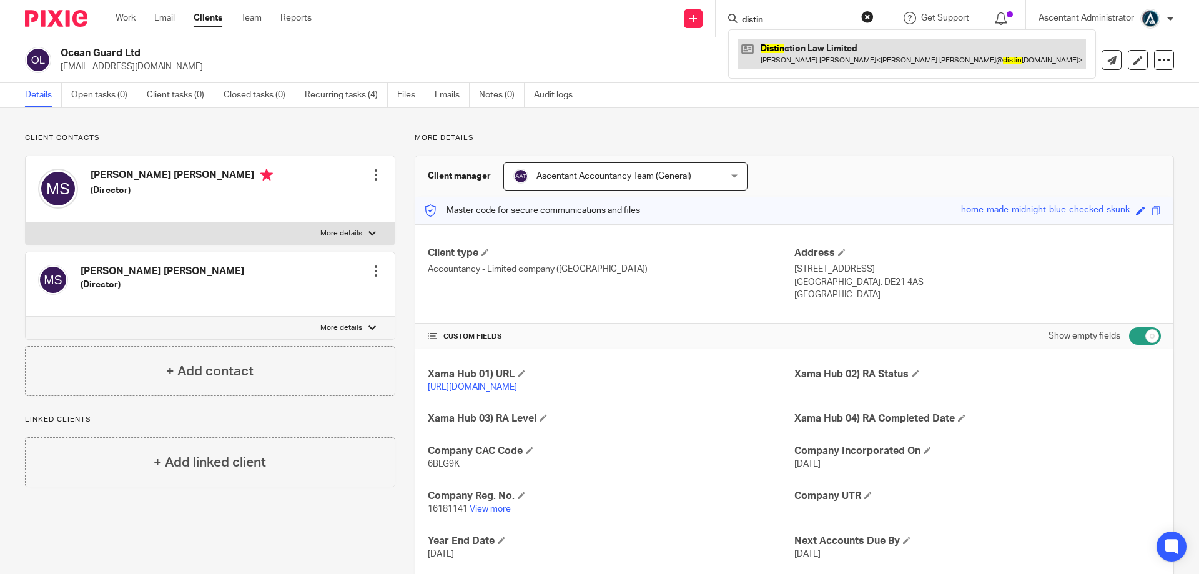
type input "distin"
click at [834, 50] on link at bounding box center [912, 53] width 348 height 29
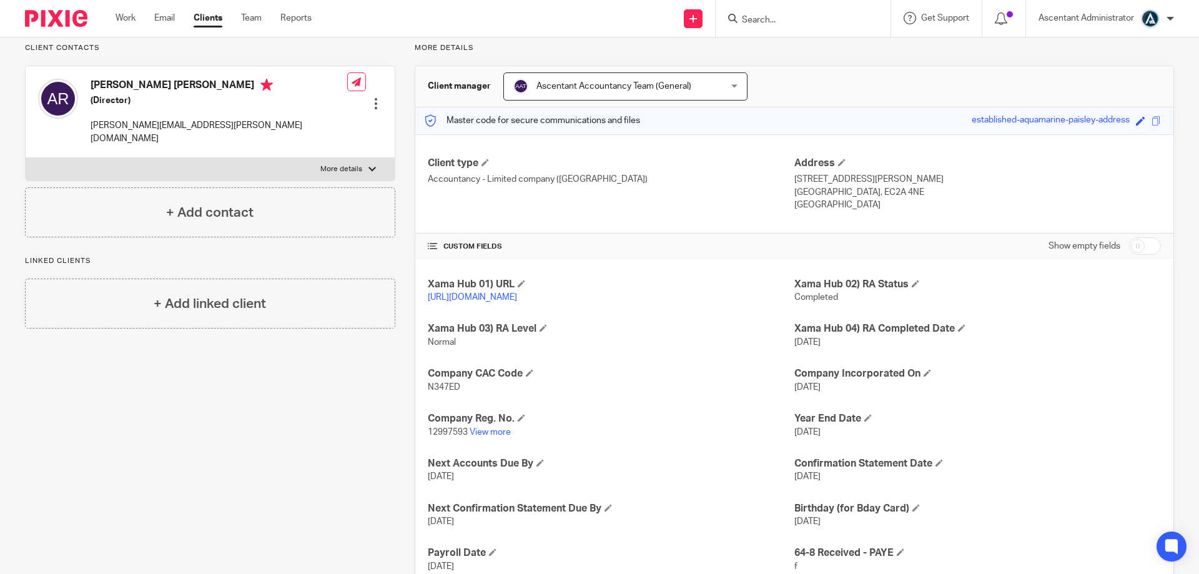
scroll to position [104, 0]
